Goal: Information Seeking & Learning: Learn about a topic

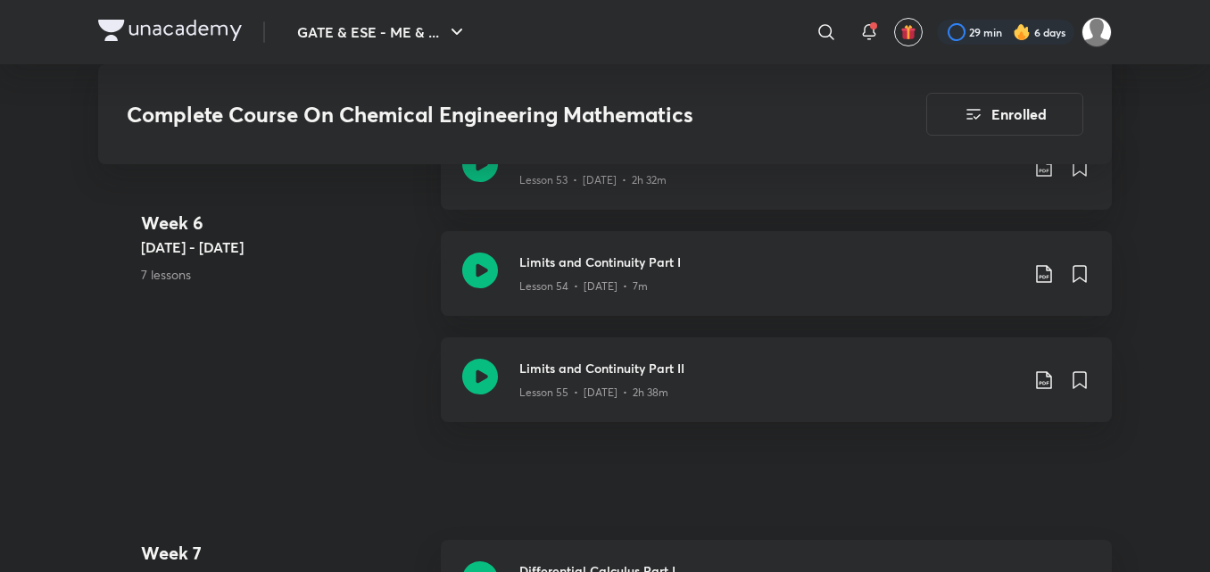
scroll to position [7067, 0]
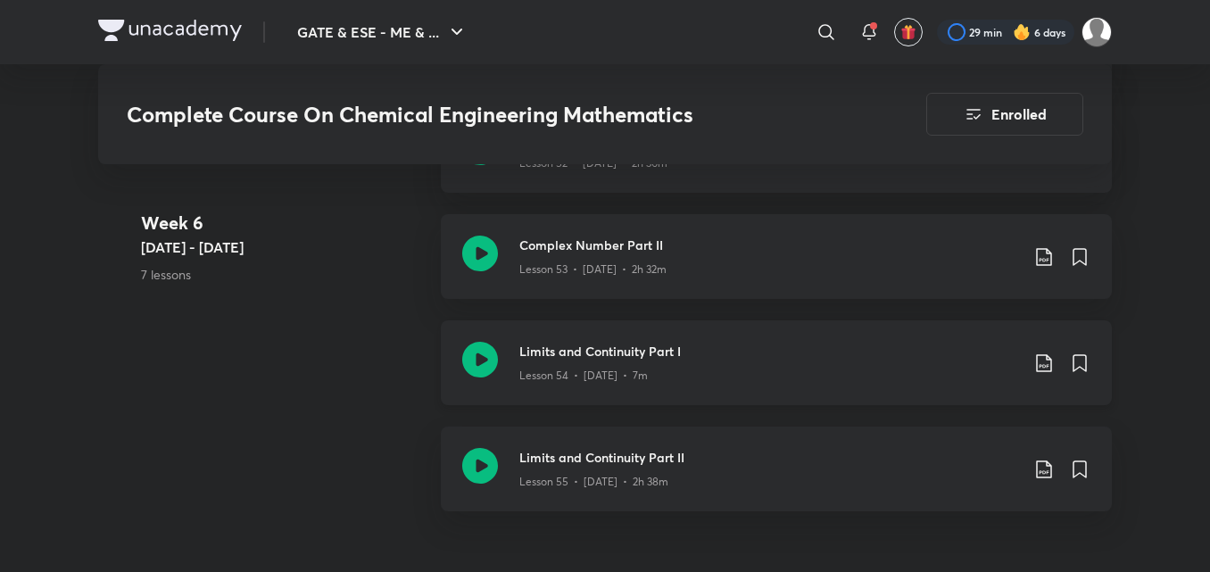
click at [716, 342] on h3 "Limits and Continuity Part I" at bounding box center [769, 351] width 500 height 19
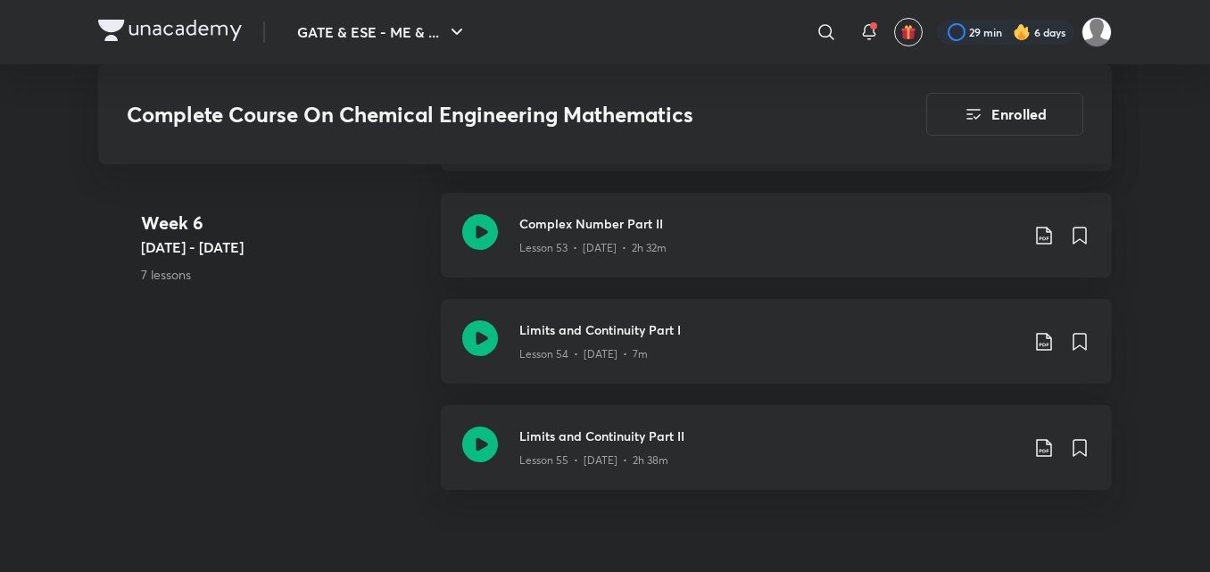
scroll to position [7156, 0]
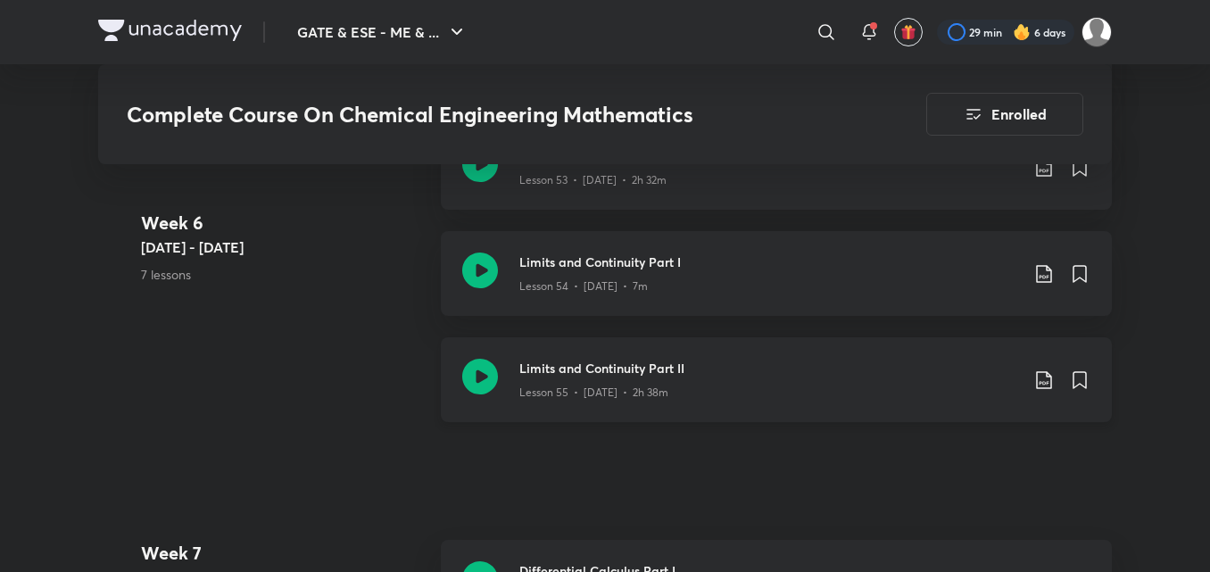
click at [847, 377] on h3 "Limits and Continuity Part II" at bounding box center [769, 368] width 500 height 19
